Goal: Find specific page/section: Find specific page/section

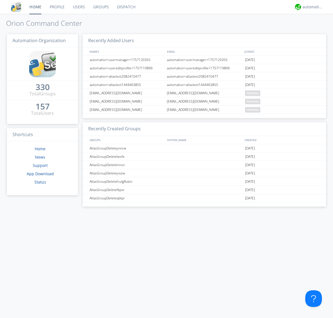
click at [100, 7] on link "Groups" at bounding box center [101, 7] width 24 height 14
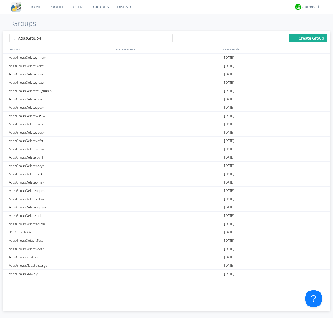
type input "AtlasGroup4"
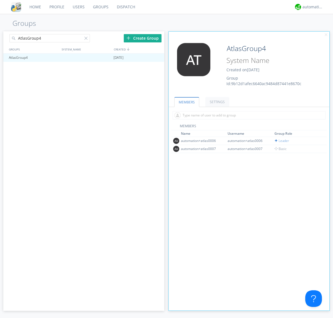
click at [216, 102] on link "SETTINGS" at bounding box center [217, 102] width 24 height 10
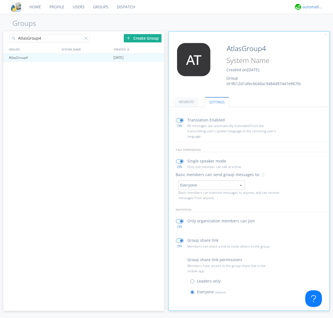
click at [311, 7] on div "automation+atlas" at bounding box center [312, 7] width 21 height 6
